Goal: Transaction & Acquisition: Purchase product/service

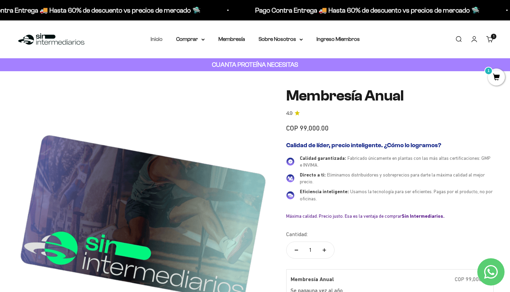
click at [158, 42] on link "Inicio" at bounding box center [157, 39] width 12 height 6
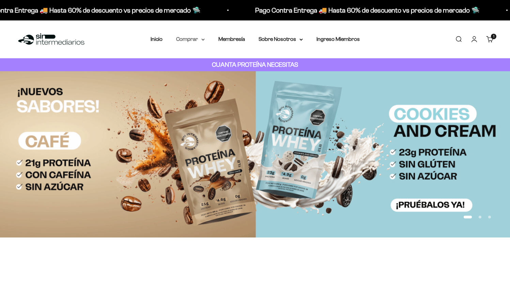
click at [185, 38] on summary "Comprar" at bounding box center [190, 39] width 29 height 9
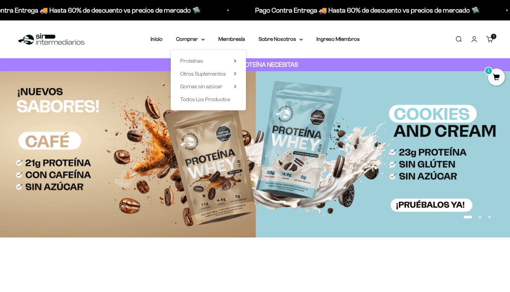
click at [212, 95] on div "Proteínas Ver Todos Whey Iso Vegan Shaker" at bounding box center [208, 80] width 75 height 61
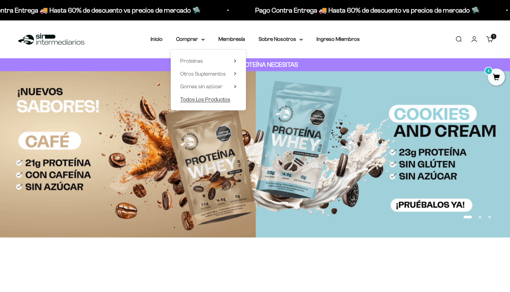
click at [212, 98] on span "Todos Los Productos" at bounding box center [205, 99] width 50 height 6
